Goal: Task Accomplishment & Management: Complete application form

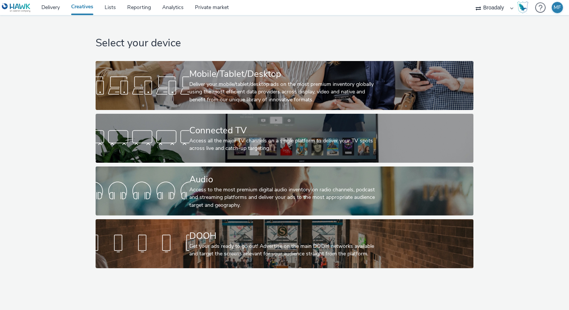
click at [217, 253] on div "Get your ads ready to go out! Advertise on the main DOOH networks available and…" at bounding box center [282, 249] width 187 height 15
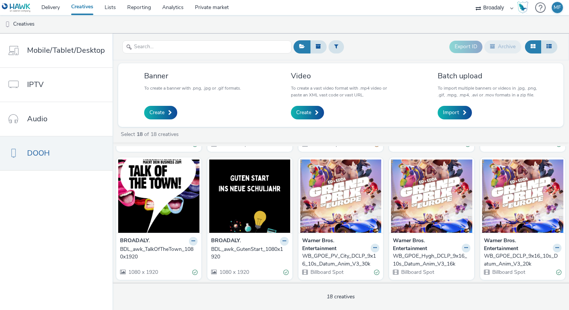
scroll to position [128, 0]
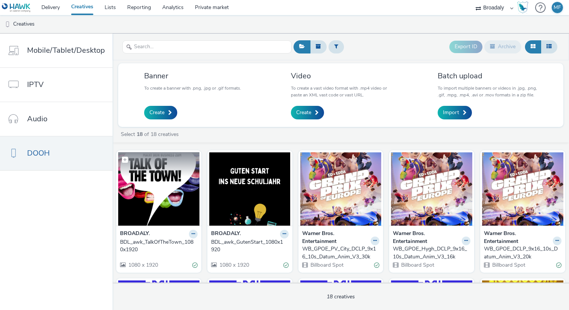
click at [152, 218] on img at bounding box center [158, 188] width 81 height 73
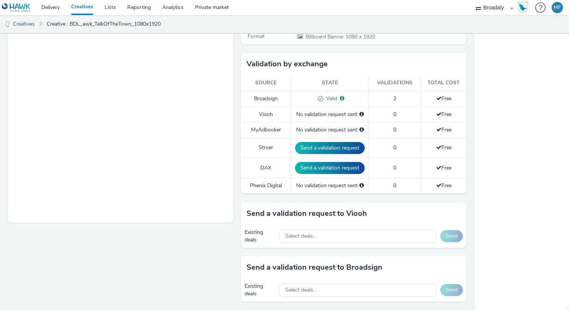
scroll to position [297, 0]
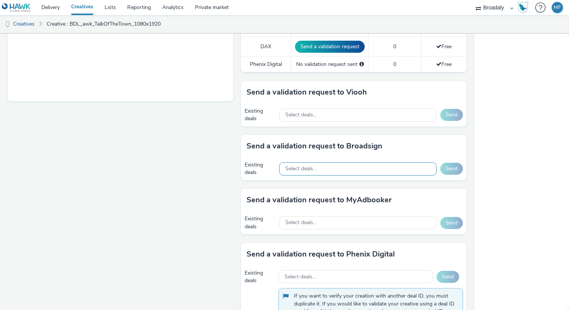
click at [369, 167] on div "Select deals..." at bounding box center [357, 168] width 157 height 13
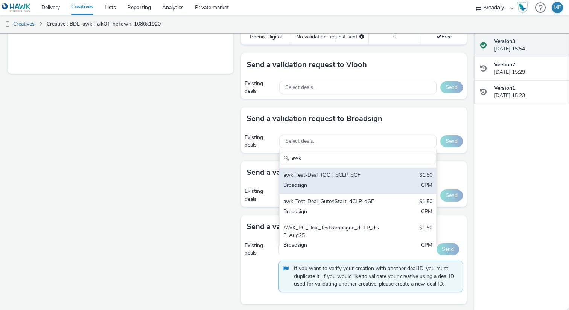
scroll to position [327, 0]
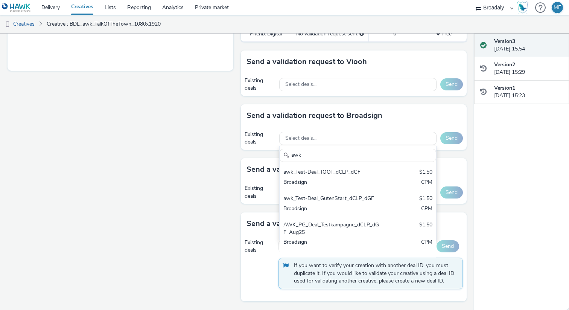
type input "awk_"
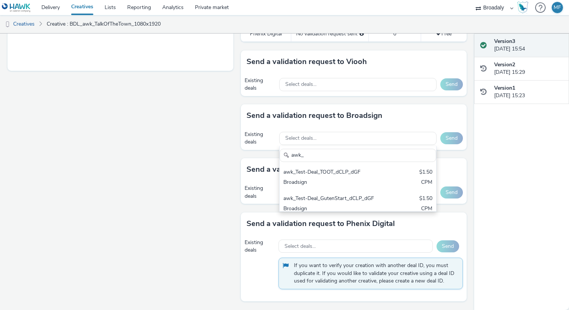
click at [532, 141] on div "Version 3 [DATE] 15:54 Version 2 [DATE] 15:29 Version 1 [DATE] 15:23" at bounding box center [521, 171] width 95 height 276
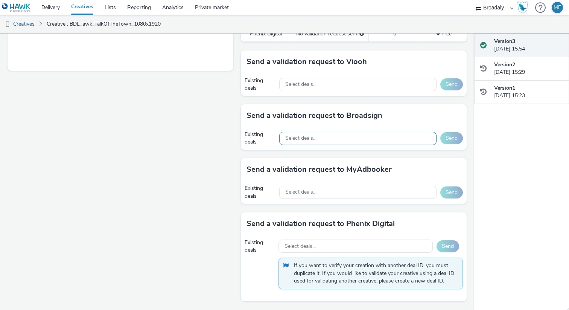
click at [364, 135] on div "Select deals..." at bounding box center [357, 138] width 157 height 13
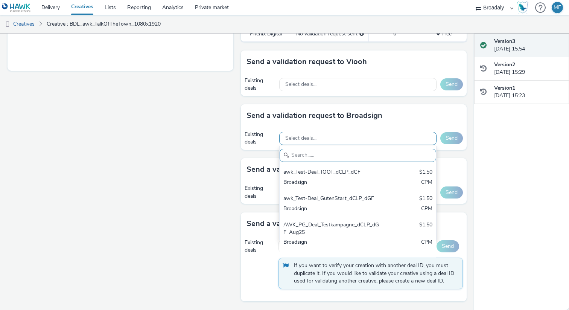
click at [308, 136] on span "Select deals..." at bounding box center [300, 138] width 31 height 6
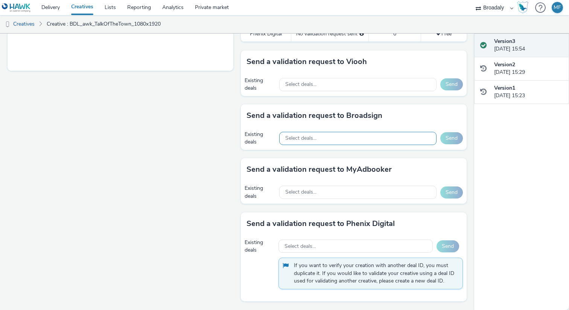
click at [308, 136] on span "Select deals..." at bounding box center [300, 138] width 31 height 6
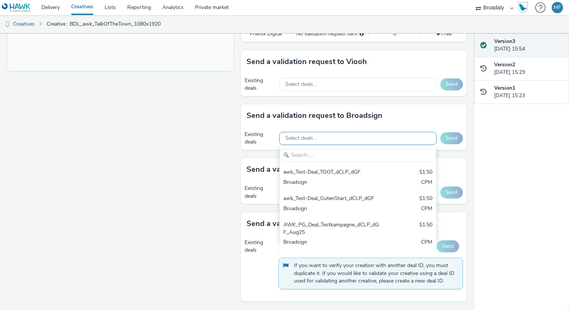
scroll to position [0, 0]
type input "a"
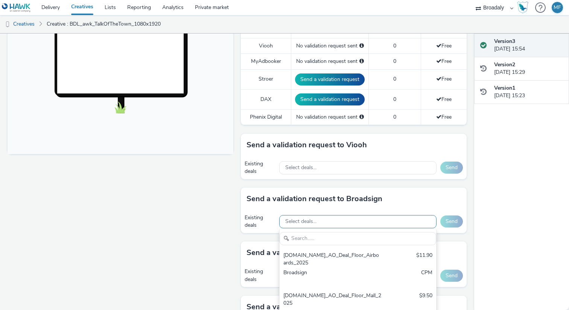
scroll to position [224, 0]
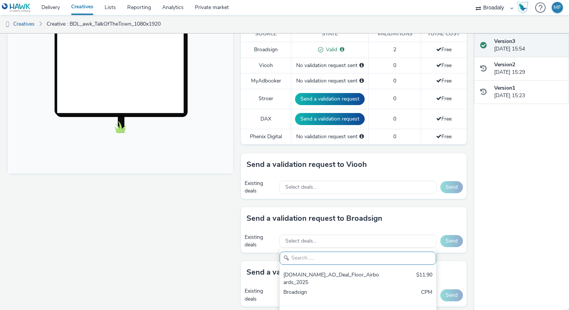
click at [125, 263] on div "Fullscreen" at bounding box center [123, 138] width 230 height 547
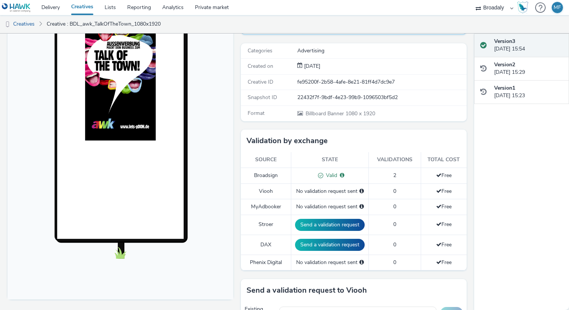
scroll to position [0, 0]
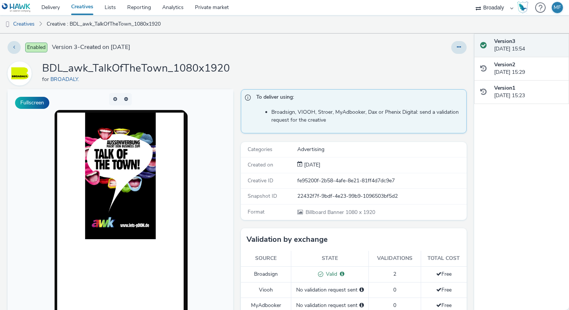
click at [557, 8] on div "MF" at bounding box center [558, 7] width 8 height 11
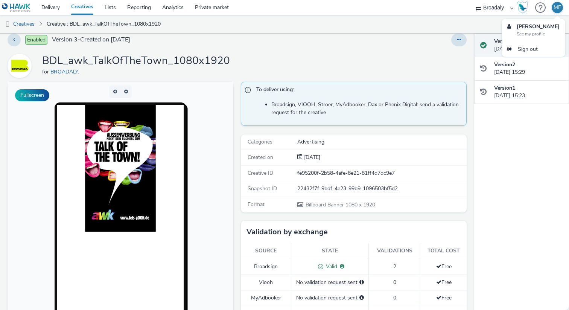
scroll to position [3, 0]
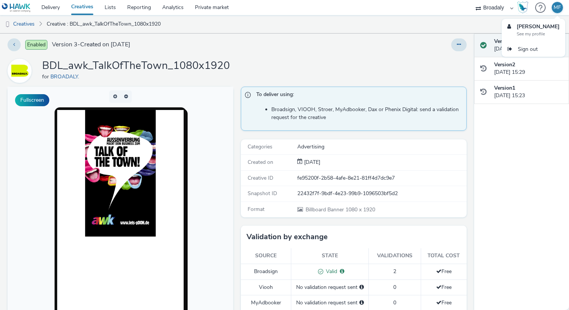
click at [325, 60] on div "BDL_awk_TalkOfTheTown_1080x1920 for BROADALY." at bounding box center [237, 71] width 459 height 24
click at [224, 11] on link "Private market" at bounding box center [211, 7] width 45 height 15
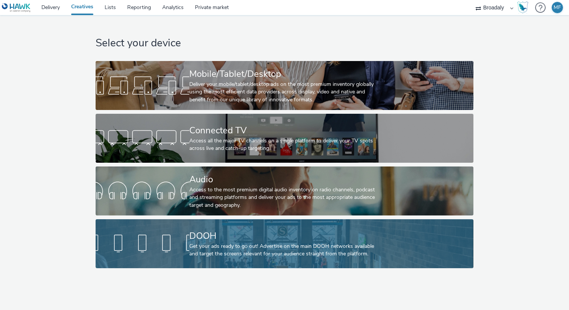
click at [178, 237] on div at bounding box center [143, 243] width 94 height 24
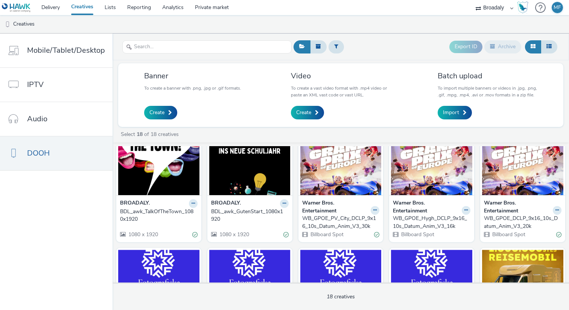
scroll to position [154, 0]
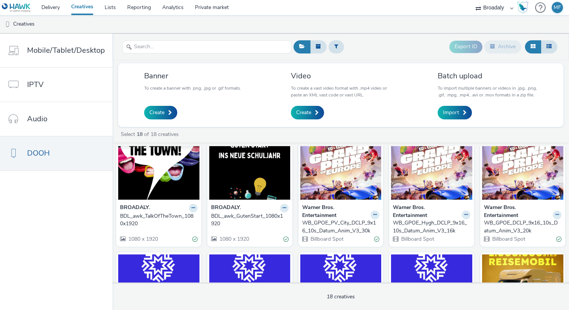
click at [157, 185] on img at bounding box center [158, 162] width 81 height 73
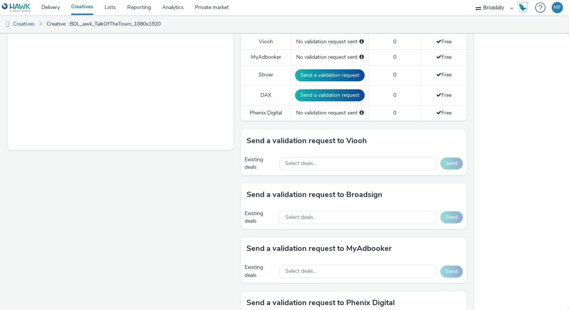
scroll to position [271, 0]
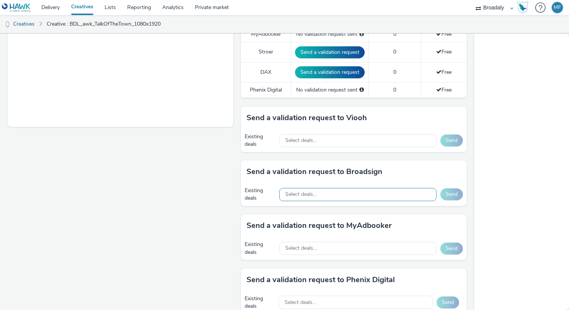
click at [315, 191] on span "Select deals..." at bounding box center [300, 194] width 31 height 6
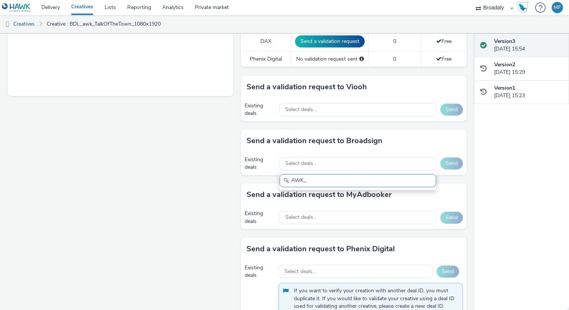
scroll to position [327, 0]
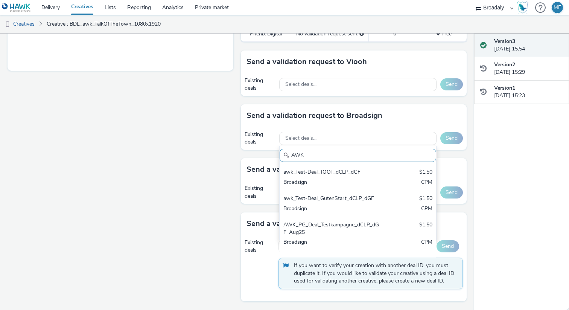
click at [314, 158] on input "AWK_" at bounding box center [358, 155] width 157 height 13
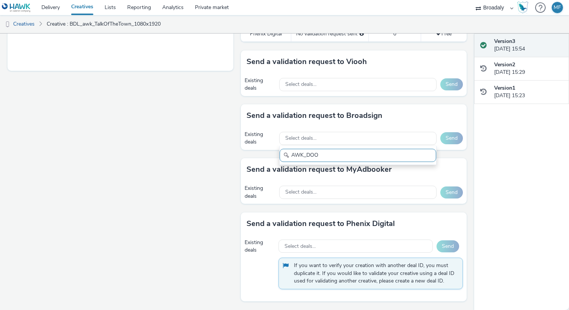
type input "AWK_DOO"
click at [97, 86] on div "Fullscreen" at bounding box center [123, 35] width 230 height 547
click at [54, 12] on link "Delivery" at bounding box center [51, 7] width 30 height 15
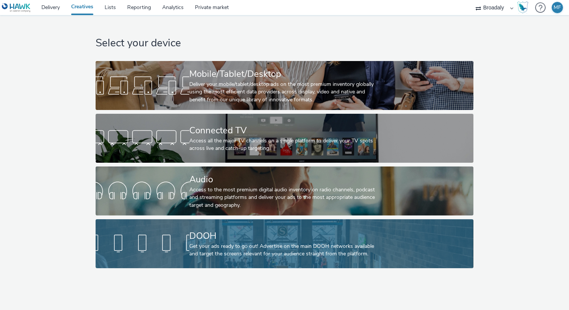
click at [167, 225] on link "DOOH Get your ads ready to go out! Advertise on the main DOOH networks availabl…" at bounding box center [284, 243] width 377 height 49
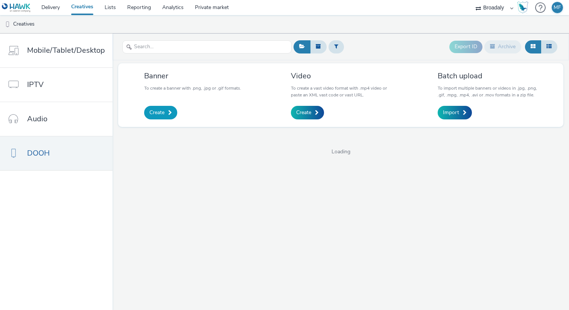
click at [159, 113] on span "Create" at bounding box center [156, 113] width 15 height 8
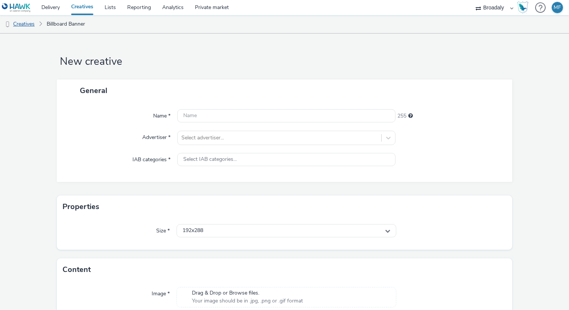
click at [34, 24] on link "Creatives" at bounding box center [19, 24] width 38 height 18
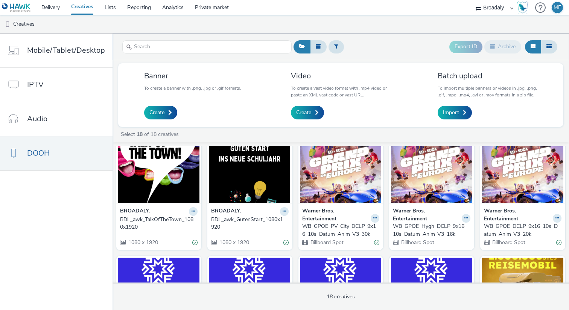
scroll to position [137, 0]
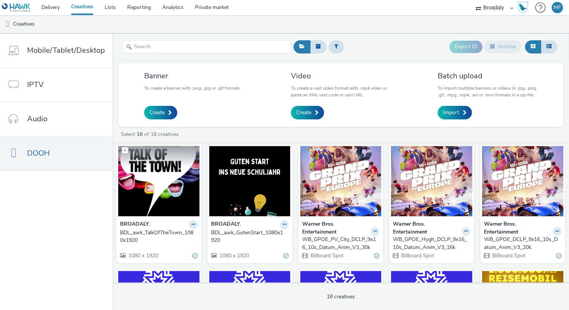
click at [163, 195] on img at bounding box center [158, 179] width 81 height 73
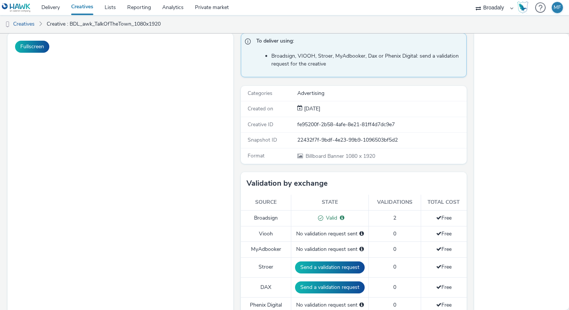
scroll to position [278, 0]
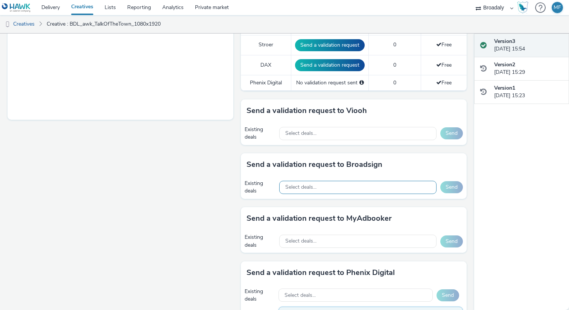
click at [315, 183] on div "Select deals..." at bounding box center [357, 187] width 157 height 13
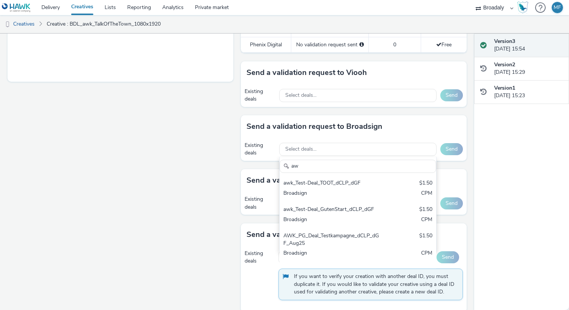
scroll to position [0, 0]
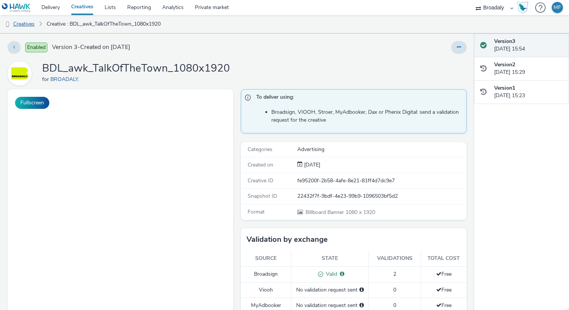
type input "aw"
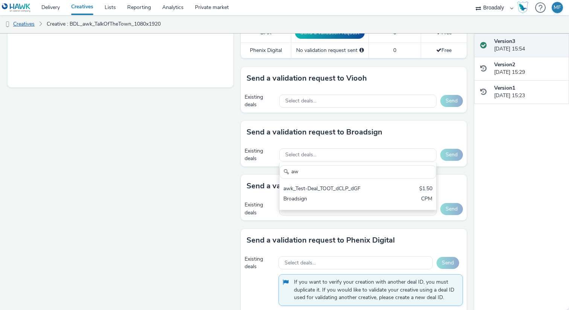
click at [28, 25] on link "Creatives" at bounding box center [19, 24] width 38 height 18
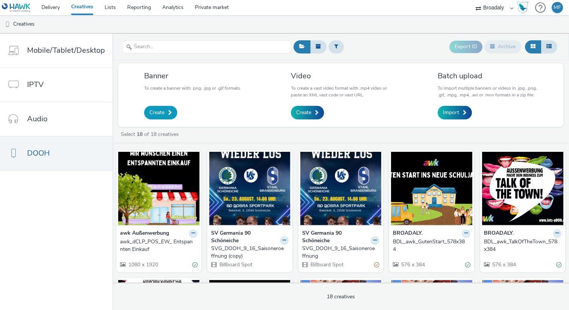
click at [163, 117] on link "Create" at bounding box center [160, 113] width 33 height 14
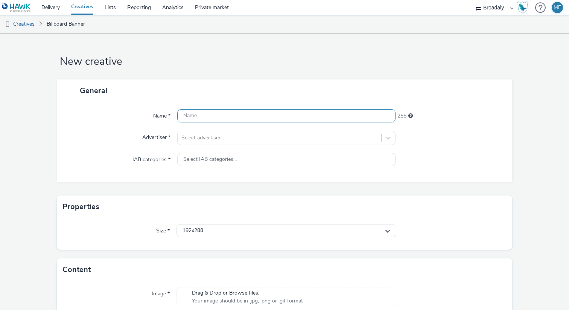
click at [192, 113] on input "text" at bounding box center [286, 115] width 218 height 13
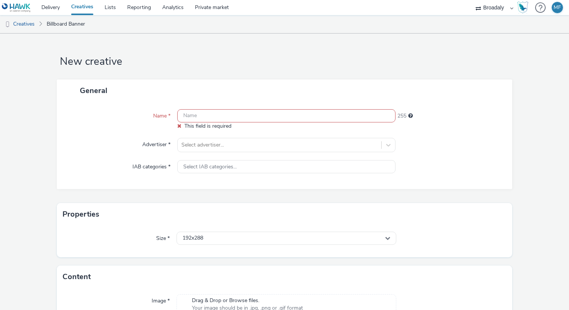
click at [189, 114] on input "text" at bounding box center [286, 115] width 218 height 13
paste input "dCLP_awk_Eigenwerbung_Talk of the town"
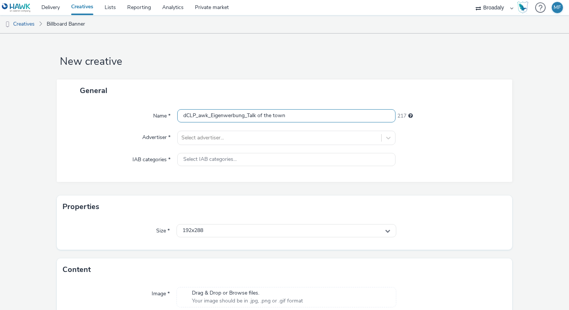
drag, startPoint x: 200, startPoint y: 116, endPoint x: 160, endPoint y: 115, distance: 40.3
click at [160, 116] on div "Name * dCLP_awk_Eigenwerbung_Talk of the town 217" at bounding box center [284, 116] width 440 height 14
drag, startPoint x: 242, startPoint y: 116, endPoint x: 211, endPoint y: 116, distance: 31.2
click at [211, 116] on input "awk_dclp_Eigenwerbung_Talk of the town" at bounding box center [286, 115] width 218 height 13
click at [275, 116] on input "awk_dclp_EW_Talk of the town" at bounding box center [286, 115] width 218 height 13
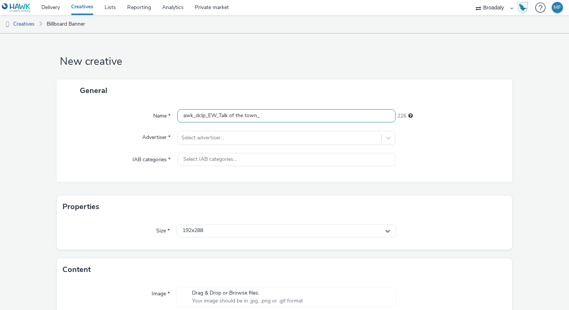
click at [231, 114] on input "awk_dclp_EW_Talk of the town_" at bounding box center [286, 115] width 218 height 13
click at [264, 118] on input "awk_dclp_EW_Talk_of_the_town_" at bounding box center [286, 115] width 218 height 13
type input "awk_dclp_EW_Talk_of_the_town_10sek"
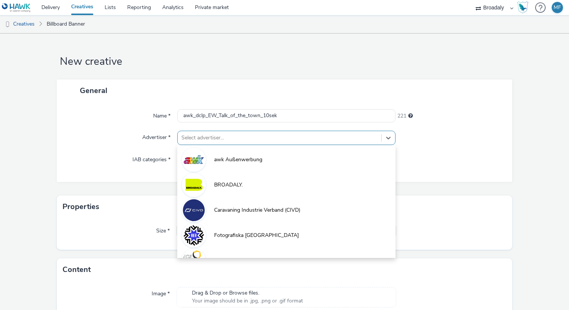
click at [251, 142] on div at bounding box center [279, 137] width 196 height 9
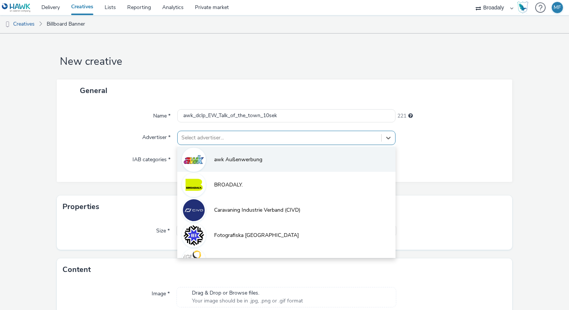
click at [240, 154] on li "awk Außenwerbung" at bounding box center [286, 158] width 218 height 25
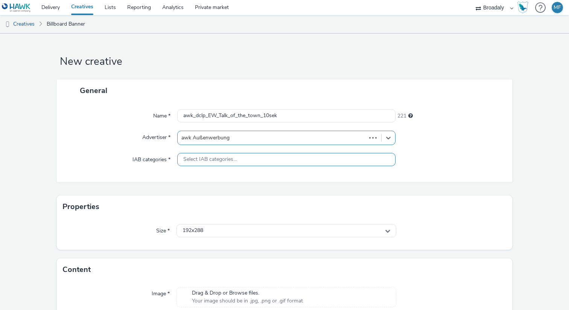
click at [233, 158] on span "Select IAB categories..." at bounding box center [209, 159] width 53 height 6
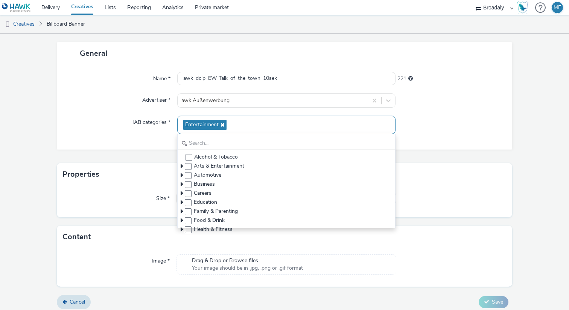
scroll to position [37, 0]
click at [115, 131] on div "IAB categories *" at bounding box center [120, 125] width 113 height 18
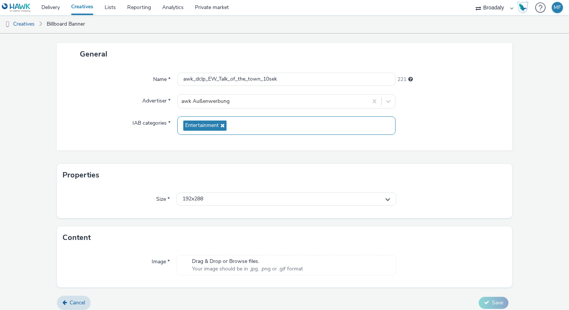
scroll to position [42, 0]
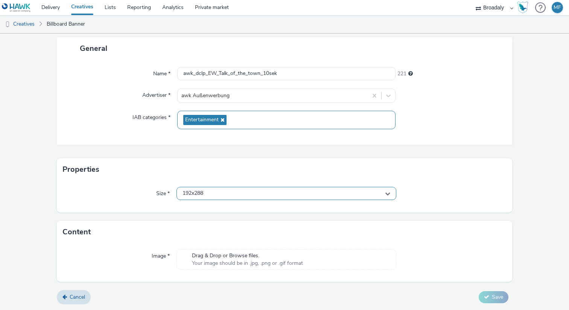
click at [188, 190] on span "192x288" at bounding box center [193, 193] width 21 height 6
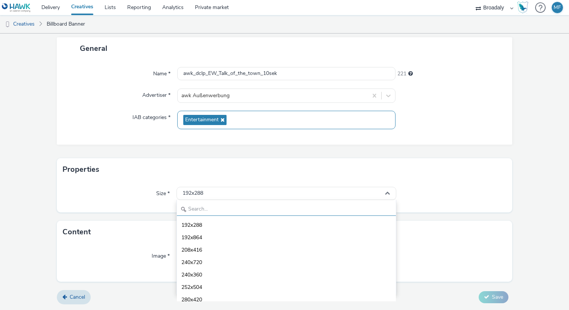
click at [200, 205] on input "text" at bounding box center [286, 208] width 219 height 13
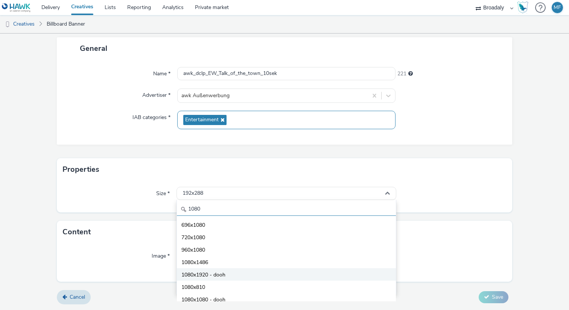
type input "1080"
click at [221, 278] on li "1080x1920 - dooh" at bounding box center [286, 274] width 219 height 12
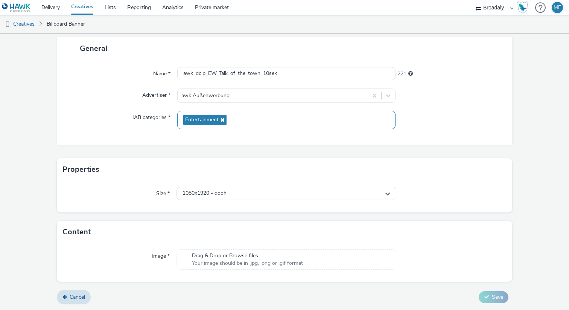
click at [226, 251] on div "Drag & Drop or Browse files. Your image should be in .jpg, .png or .gif format" at bounding box center [287, 259] width 220 height 20
drag, startPoint x: 198, startPoint y: 72, endPoint x: 203, endPoint y: 72, distance: 4.5
click at [199, 72] on input "awk_dclp_EW_Talk_of_the_town_10sek" at bounding box center [286, 73] width 218 height 13
type input "awk_dCLP_EW_Talk_of_the_town_10sek"
click at [228, 260] on span "Your image should be in .jpg, .png or .gif format" at bounding box center [247, 263] width 111 height 8
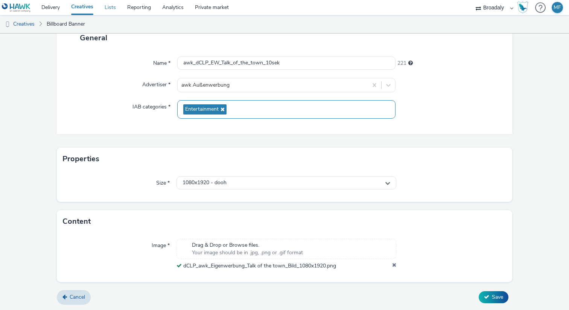
scroll to position [53, 0]
click at [486, 296] on icon at bounding box center [486, 296] width 5 height 5
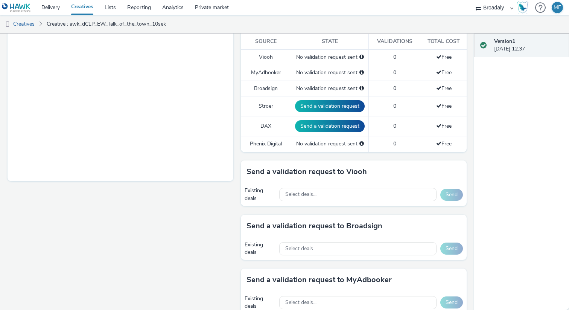
scroll to position [301, 0]
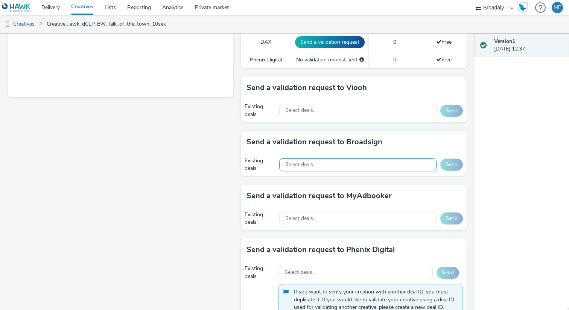
click at [329, 163] on div "Select deals..." at bounding box center [357, 164] width 157 height 13
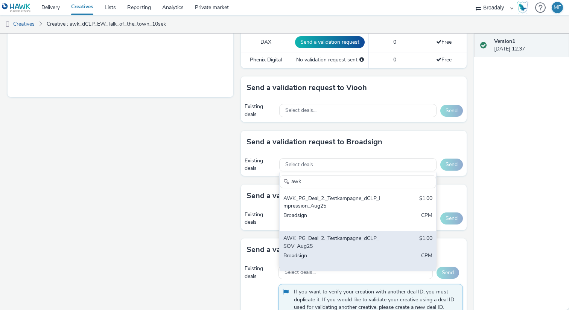
type input "awk"
click at [363, 255] on div "Broadsign" at bounding box center [332, 259] width 98 height 15
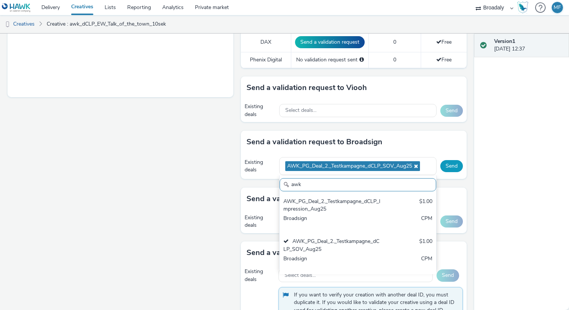
click at [455, 166] on button "Send" at bounding box center [451, 166] width 23 height 12
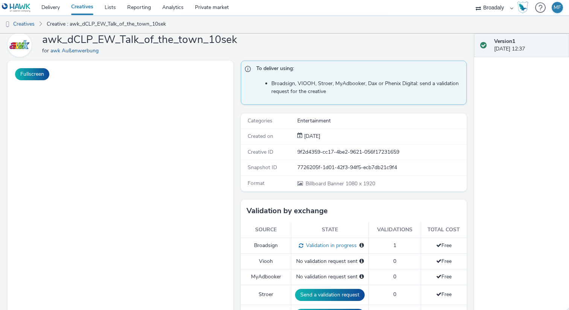
scroll to position [0, 0]
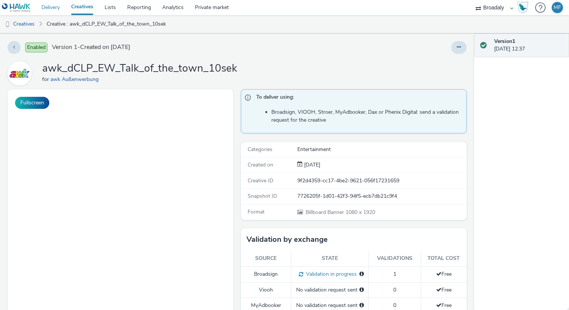
click at [52, 8] on link "Delivery" at bounding box center [51, 7] width 30 height 15
